Goal: Check status: Check status

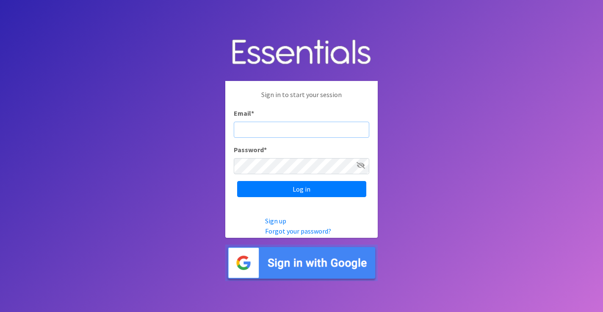
type input "michela@cnydiaperbank.org"
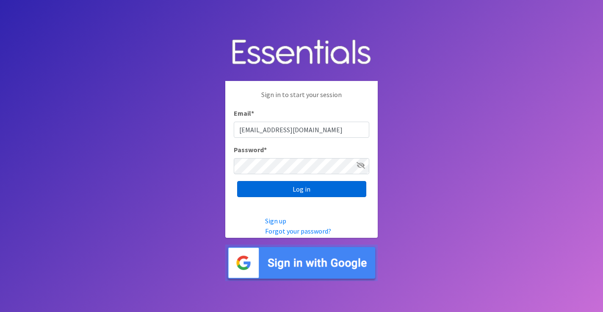
click at [285, 186] on input "Log in" at bounding box center [301, 189] width 129 height 16
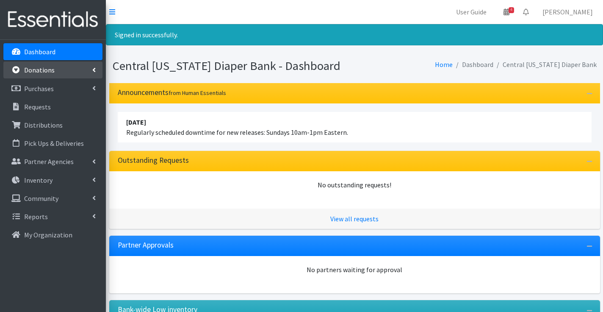
click at [52, 74] on p "Donations" at bounding box center [39, 70] width 30 height 8
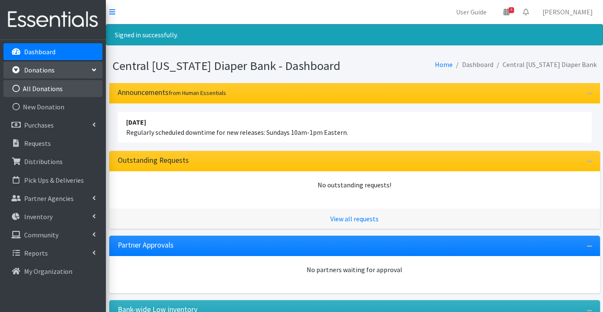
click at [52, 90] on link "All Donations" at bounding box center [52, 88] width 99 height 17
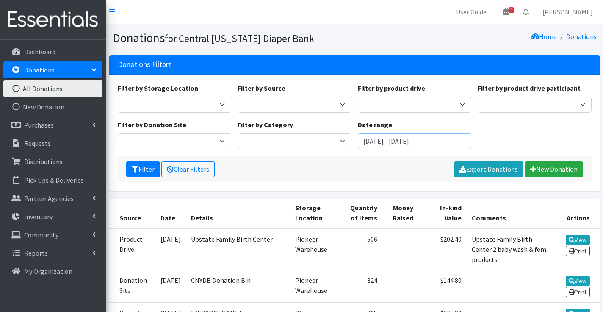
click at [396, 140] on input "July 12, 2025 - October 12, 2025" at bounding box center [415, 141] width 114 height 16
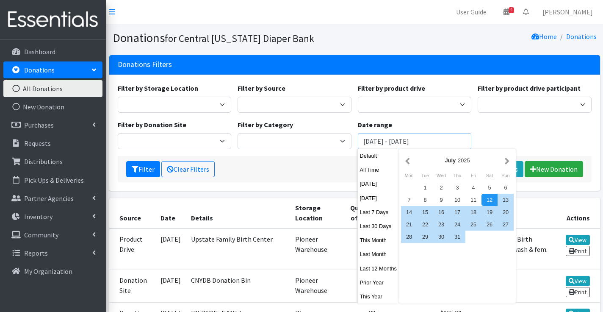
click at [396, 140] on input "July 12, 2025 - October 12, 2025" at bounding box center [415, 141] width 114 height 16
click at [374, 295] on button "This Year" at bounding box center [378, 296] width 41 height 12
type input "[DATE] - [DATE]"
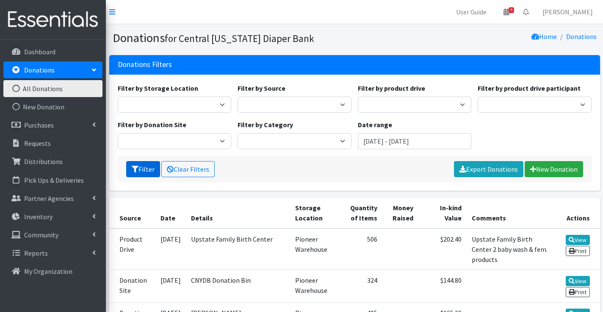
click at [148, 168] on button "Filter" at bounding box center [143, 169] width 34 height 16
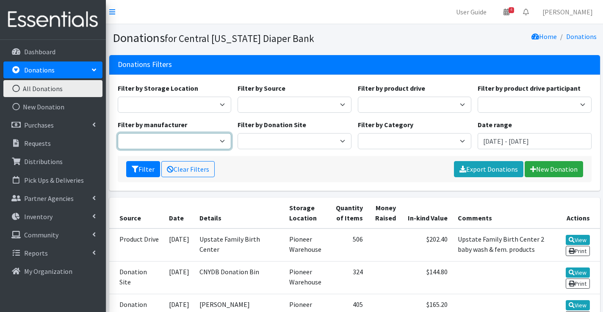
select select "73"
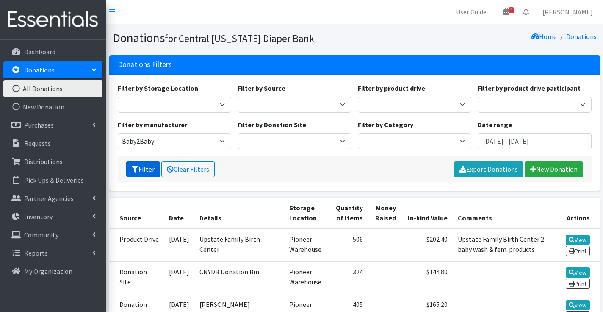
click at [136, 168] on icon "submit" at bounding box center [135, 168] width 7 height 7
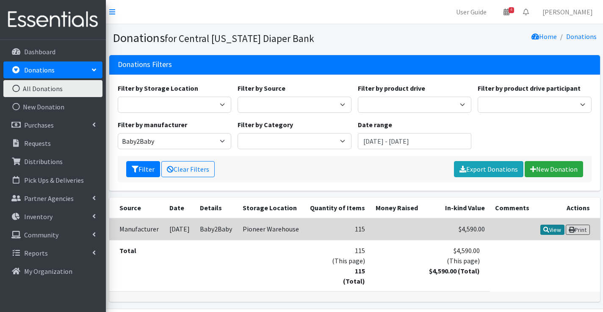
click at [554, 229] on link "View" at bounding box center [552, 229] width 24 height 10
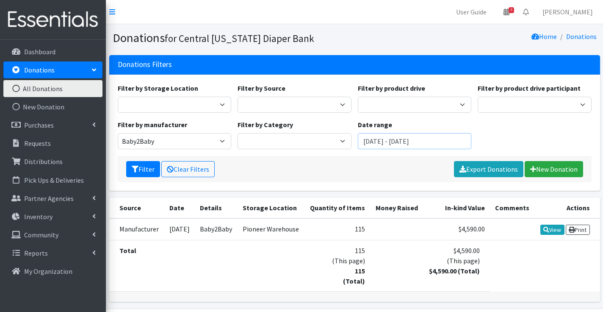
click at [379, 137] on input "[DATE] - [DATE]" at bounding box center [415, 141] width 114 height 16
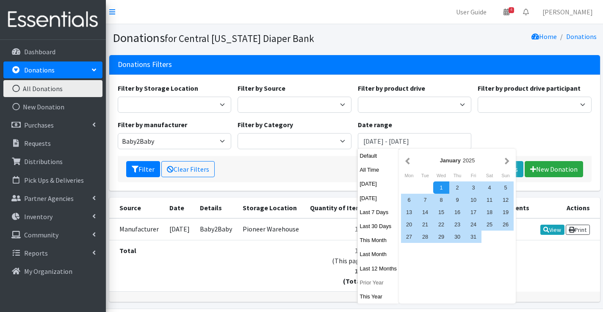
click at [370, 284] on button "Prior Year" at bounding box center [378, 282] width 41 height 12
type input "[DATE] - [DATE]"
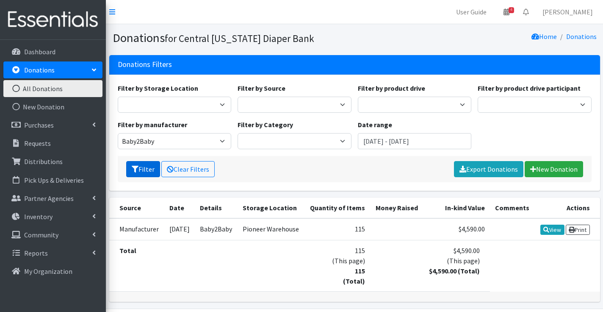
click at [149, 171] on button "Filter" at bounding box center [143, 169] width 34 height 16
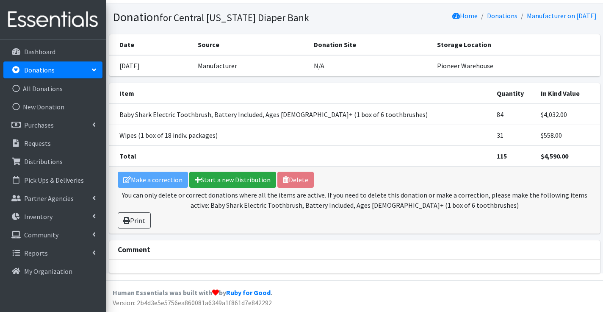
scroll to position [20, 0]
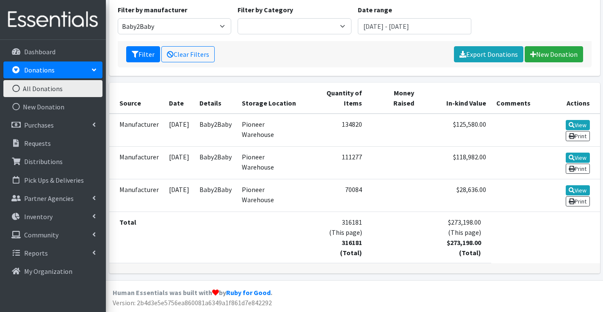
scroll to position [115, 0]
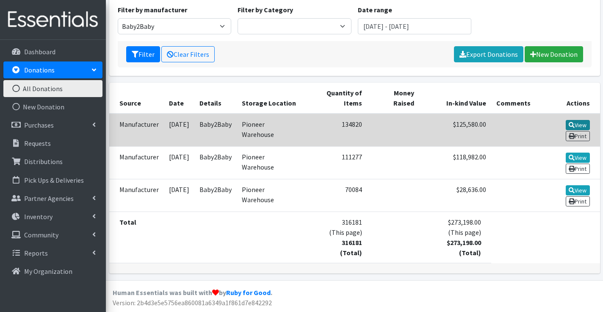
click at [582, 126] on link "View" at bounding box center [577, 125] width 24 height 10
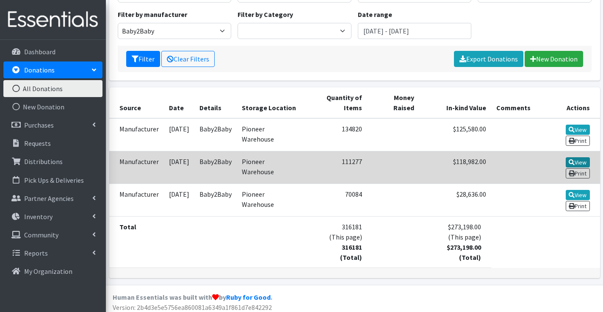
click at [576, 163] on link "View" at bounding box center [577, 162] width 24 height 10
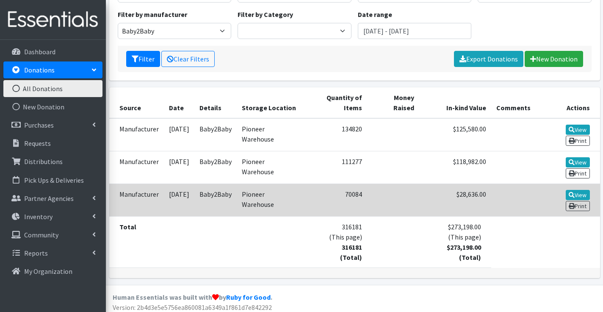
click at [154, 201] on td "Manufacturer" at bounding box center [136, 200] width 55 height 33
click at [572, 197] on icon at bounding box center [571, 195] width 6 height 6
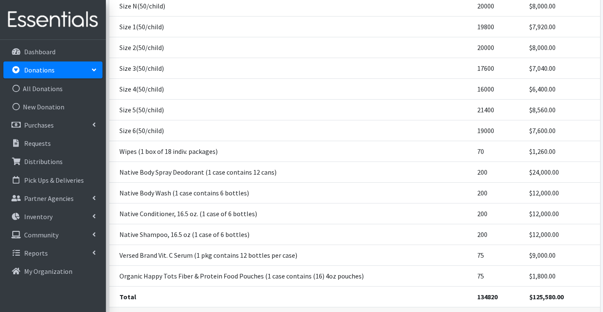
scroll to position [127, 0]
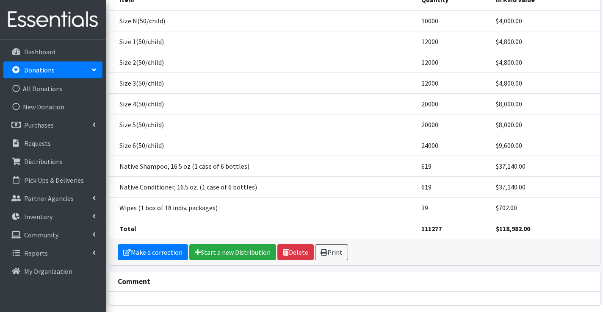
scroll to position [115, 0]
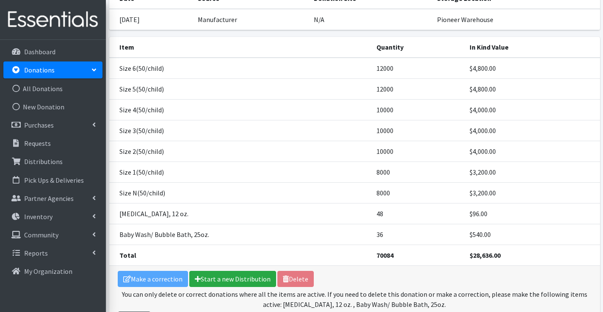
scroll to position [68, 0]
